Goal: Check status: Check status

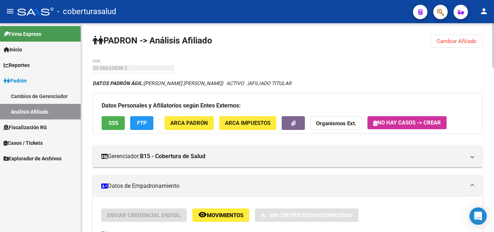
click at [494, 17] on div "menu - coberturasalud person Firma Express Inicio Calendario SSS Instructivos C…" at bounding box center [247, 116] width 494 height 232
click at [453, 43] on span "Cambiar Afiliado" at bounding box center [457, 41] width 40 height 7
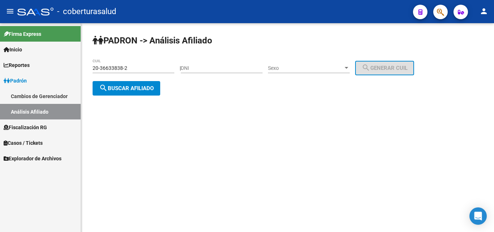
click at [122, 63] on div "20-36633838-2 CUIL" at bounding box center [134, 66] width 82 height 14
click at [111, 67] on input "20-36633838-2" at bounding box center [134, 68] width 82 height 6
paste input "3168009-6"
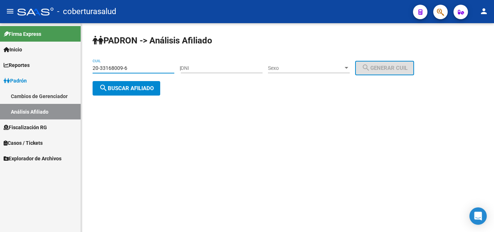
click at [126, 91] on button "search Buscar afiliado" at bounding box center [127, 88] width 68 height 14
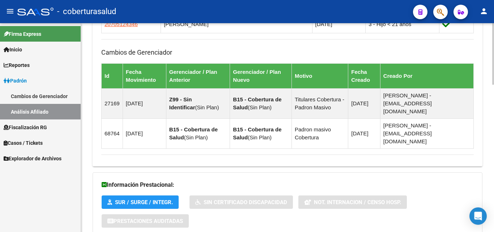
scroll to position [501, 0]
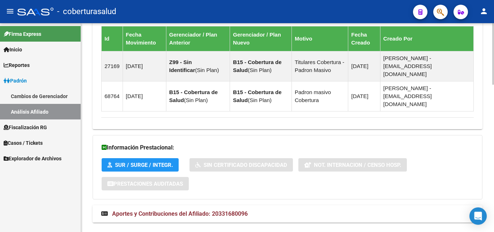
click at [156, 210] on span "Aportes y Contribuciones del Afiliado: 20331680096" at bounding box center [180, 213] width 136 height 7
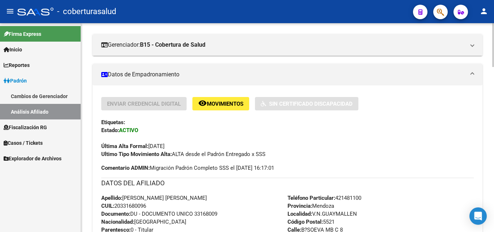
scroll to position [0, 0]
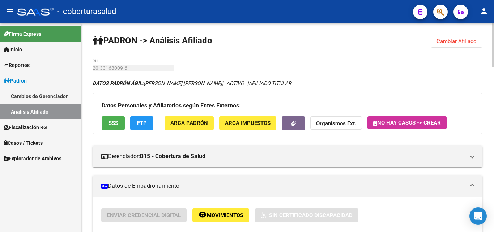
click at [494, 22] on div "menu - coberturasalud person Firma Express Inicio Calendario SSS Instructivos C…" at bounding box center [247, 116] width 494 height 232
click at [456, 41] on span "Cambiar Afiliado" at bounding box center [457, 41] width 40 height 7
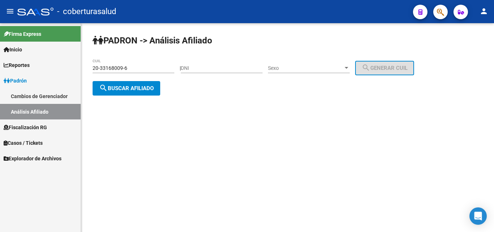
click at [139, 68] on input "20-33168009-6" at bounding box center [134, 68] width 82 height 6
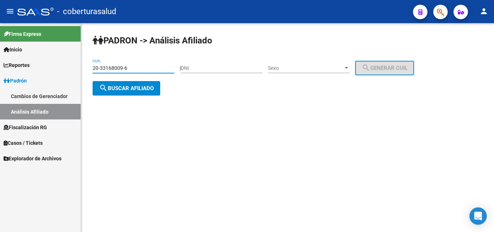
paste input "23429464-5"
type input "20-23429464-5"
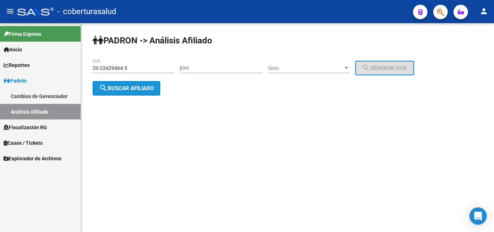
click at [139, 90] on span "search Buscar afiliado" at bounding box center [126, 88] width 55 height 7
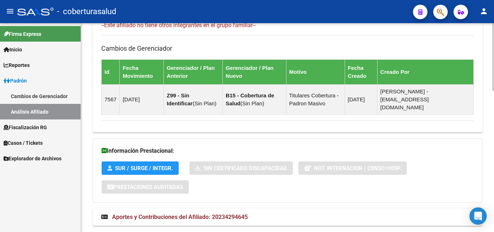
scroll to position [434, 0]
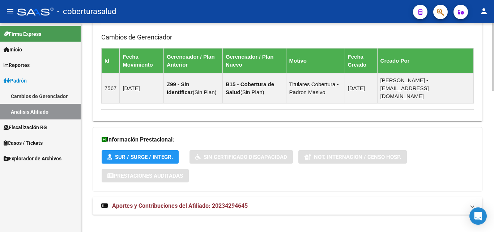
click at [176, 202] on span "Aportes y Contribuciones del Afiliado: 20234294645" at bounding box center [180, 205] width 136 height 7
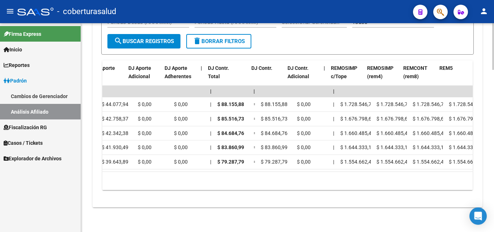
scroll to position [0, 800]
